Goal: Task Accomplishment & Management: Manage account settings

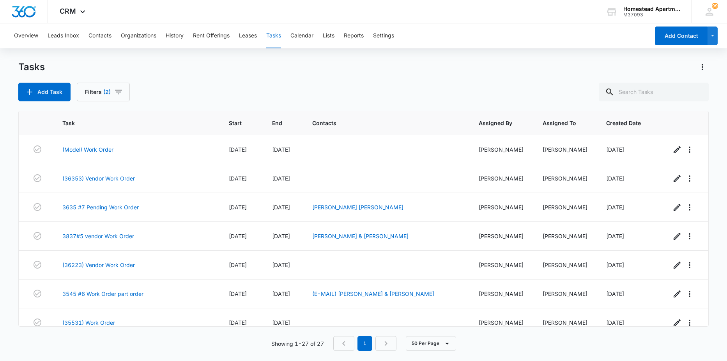
scroll to position [633, 0]
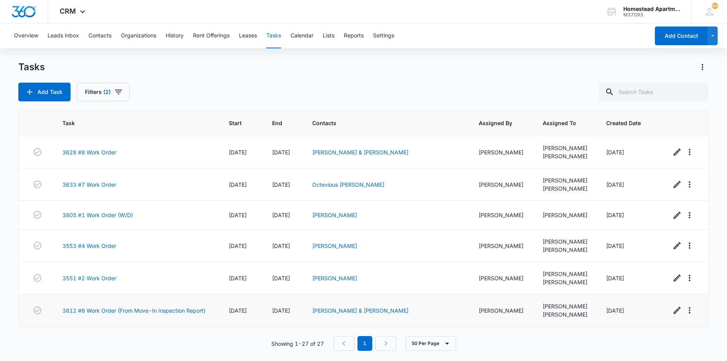
click at [383, 317] on td "[PERSON_NAME] & [PERSON_NAME]" at bounding box center [386, 310] width 167 height 32
click at [385, 313] on link "[PERSON_NAME] & [PERSON_NAME]" at bounding box center [360, 310] width 96 height 7
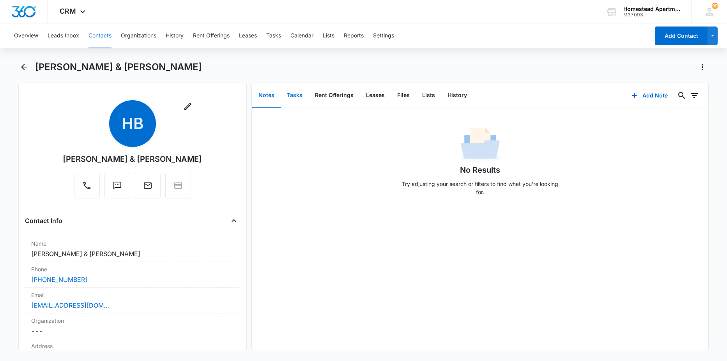
click at [300, 96] on button "Tasks" at bounding box center [294, 95] width 28 height 24
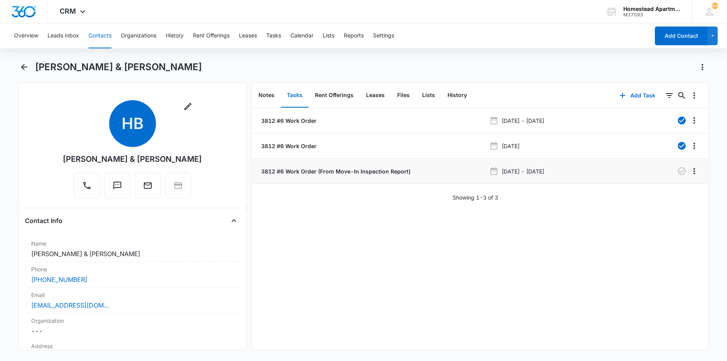
click at [316, 172] on p "3812 #6 Work Order (From Move-In Inspection Report)" at bounding box center [334, 171] width 151 height 8
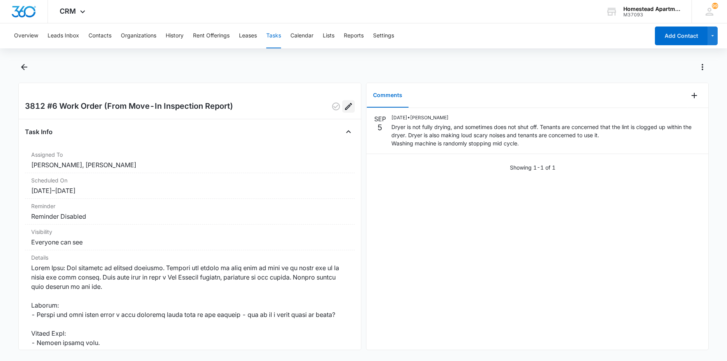
click at [347, 103] on button "Edit" at bounding box center [348, 106] width 12 height 12
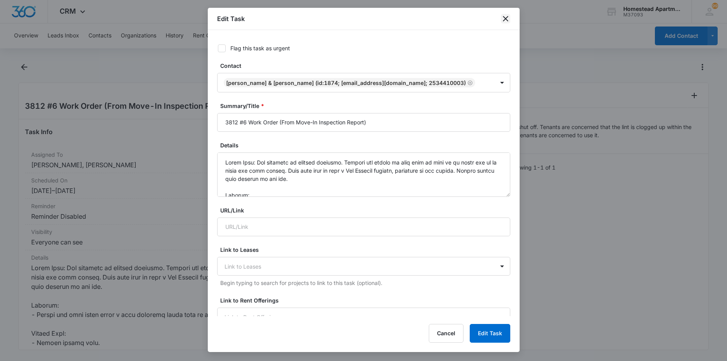
click at [509, 17] on icon "close" at bounding box center [505, 18] width 9 height 9
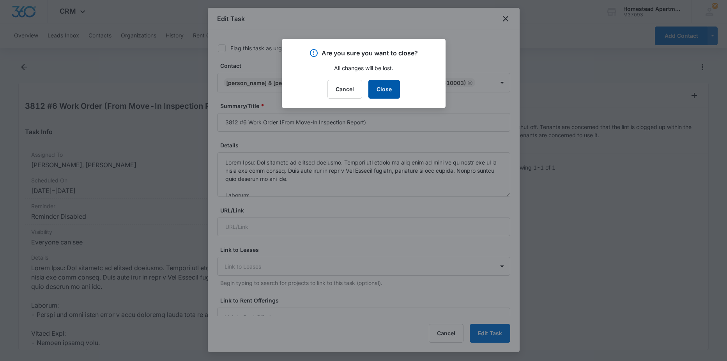
click at [377, 88] on button "Close" at bounding box center [384, 89] width 32 height 19
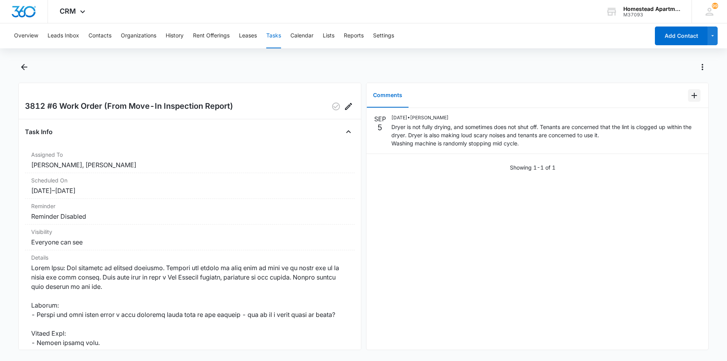
click at [693, 94] on icon "Add Comment" at bounding box center [693, 95] width 9 height 9
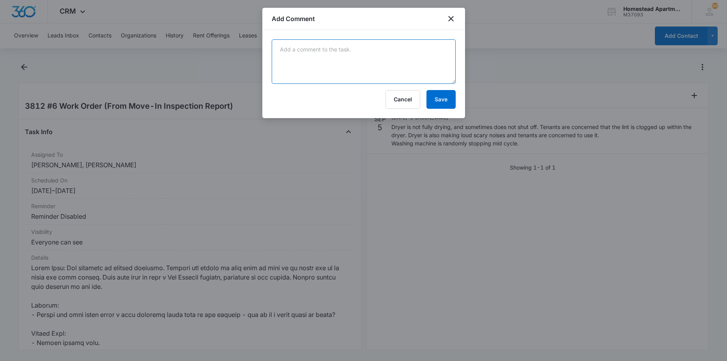
click at [408, 57] on textarea at bounding box center [364, 61] width 184 height 44
click at [334, 51] on textarea at bounding box center [364, 61] width 184 height 44
type textarea "called tenant and LVM [DATE] 4:48 pm"
click at [445, 95] on button "Save" at bounding box center [440, 99] width 29 height 19
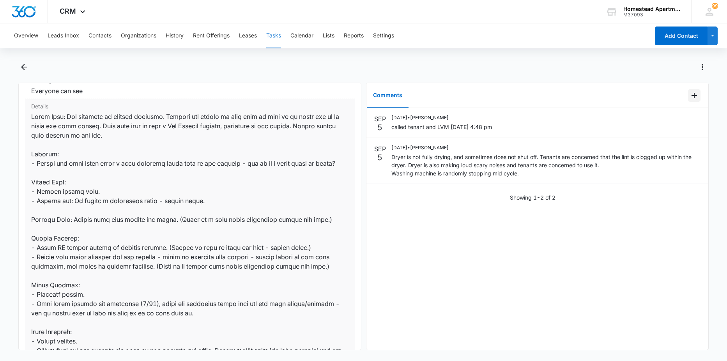
scroll to position [156, 0]
